Goal: Task Accomplishment & Management: Complete application form

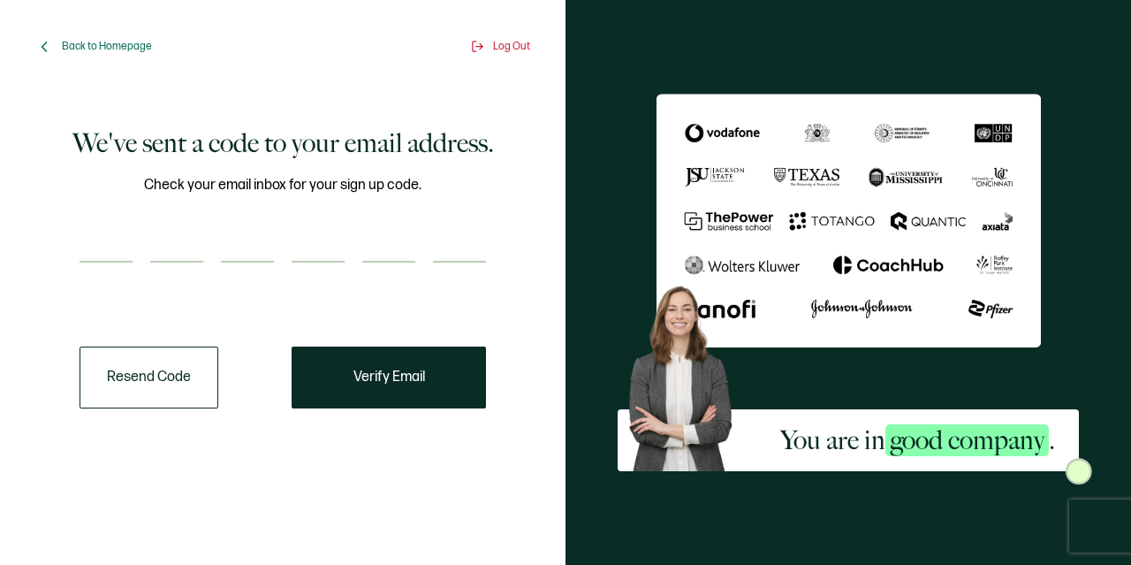
drag, startPoint x: 190, startPoint y: 390, endPoint x: 192, endPoint y: 406, distance: 16.9
click at [190, 390] on button "Resend Code" at bounding box center [149, 377] width 139 height 62
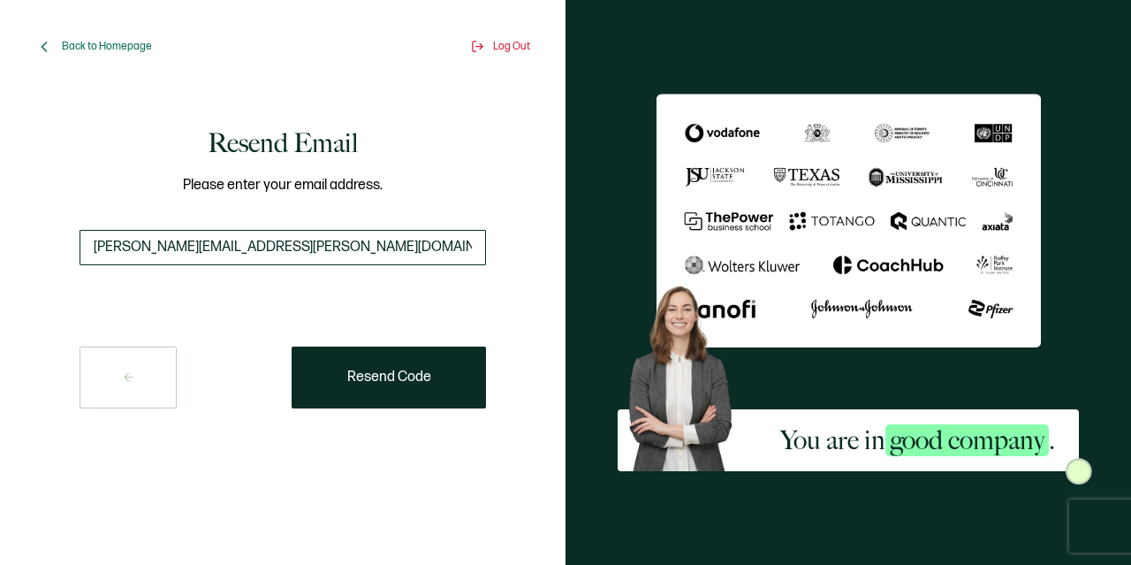
click at [355, 237] on input "[PERSON_NAME][EMAIL_ADDRESS][PERSON_NAME][DOMAIN_NAME]" at bounding box center [283, 247] width 406 height 35
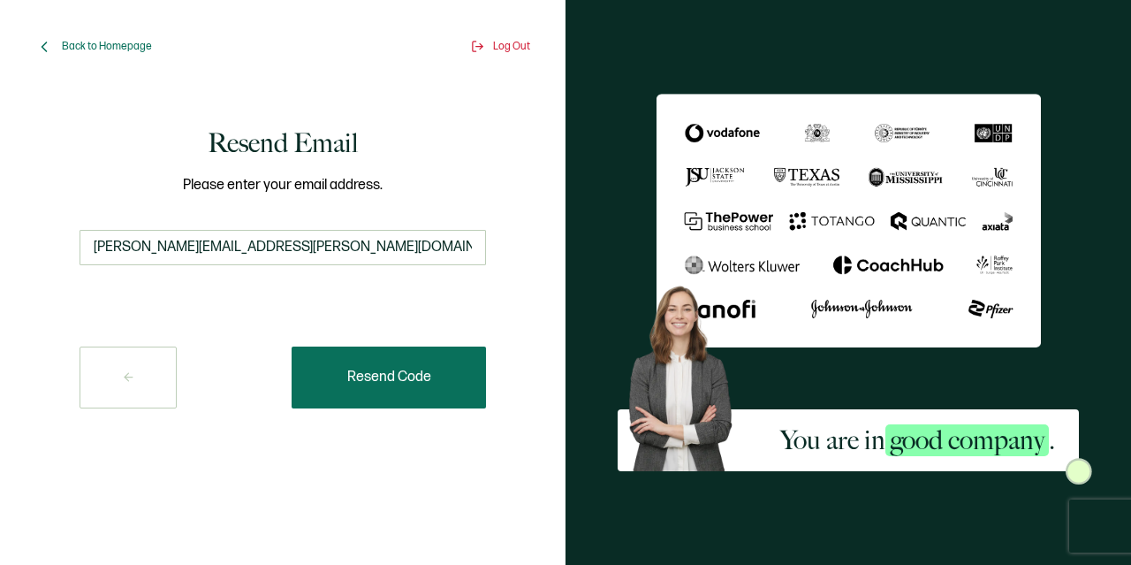
type input "[PERSON_NAME][EMAIL_ADDRESS][PERSON_NAME][DOMAIN_NAME]"
click at [378, 361] on button "Resend Code" at bounding box center [389, 377] width 194 height 62
